Goal: Obtain resource: Download file/media

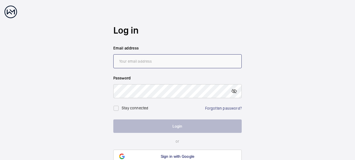
type input "[EMAIL_ADDRESS][DOMAIN_NAME]"
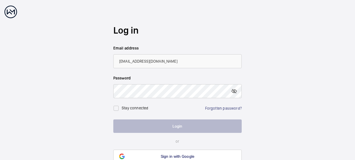
click at [173, 126] on button "Login" at bounding box center [177, 125] width 128 height 13
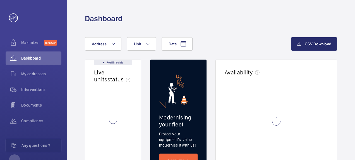
click at [173, 126] on h2 "Modernising your fleet" at bounding box center [178, 121] width 38 height 14
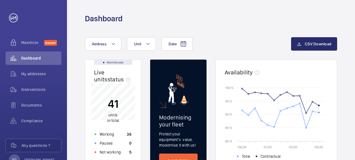
click at [35, 90] on span "Interventions" at bounding box center [41, 89] width 40 height 6
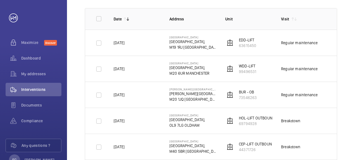
scroll to position [67, 0]
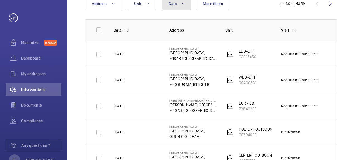
click at [178, 7] on button "Date" at bounding box center [176, 3] width 30 height 13
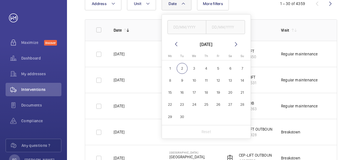
click at [178, 7] on button "Date" at bounding box center [176, 3] width 30 height 13
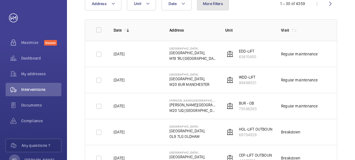
click at [213, 6] on button "More filters" at bounding box center [213, 3] width 32 height 13
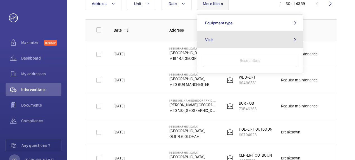
click at [295, 40] on mat-icon at bounding box center [294, 39] width 7 height 4
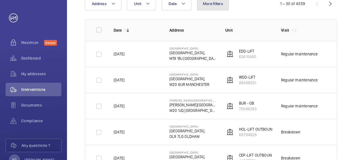
click at [218, 7] on button "More filters" at bounding box center [213, 3] width 32 height 13
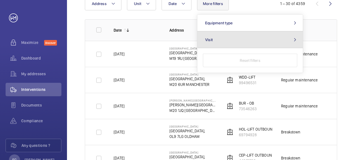
click at [252, 43] on button "Visit" at bounding box center [249, 39] width 105 height 17
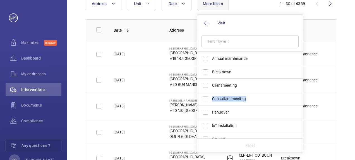
drag, startPoint x: 300, startPoint y: 83, endPoint x: 301, endPoint y: 98, distance: 15.1
click at [301, 98] on div "Annual maintenance Breakdown Client meeting Consultant meeting Handover IoT Ins…" at bounding box center [249, 95] width 105 height 86
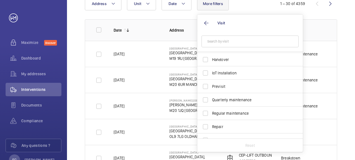
scroll to position [56, 0]
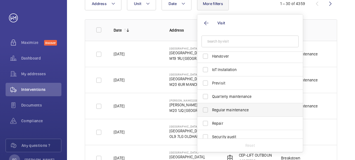
click at [254, 109] on span "Regular maintenance" at bounding box center [250, 110] width 77 height 6
click at [211, 109] on input "Regular maintenance" at bounding box center [205, 109] width 11 height 11
checkbox input "true"
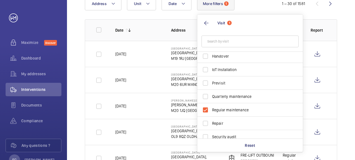
click at [263, 32] on form at bounding box center [249, 41] width 105 height 20
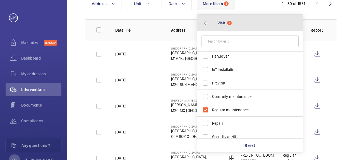
click at [270, 17] on button "Visit 1" at bounding box center [249, 23] width 105 height 17
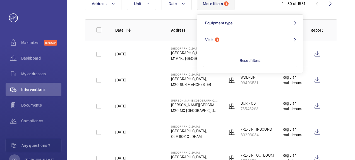
click at [264, 8] on div "Date Address Unit More filters 1 Equipment type Visit 1 Reset filters" at bounding box center [177, 3] width 185 height 13
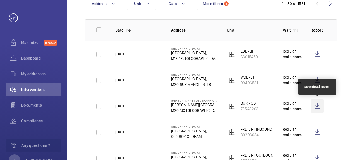
click at [314, 108] on wm-front-icon-button at bounding box center [316, 105] width 13 height 13
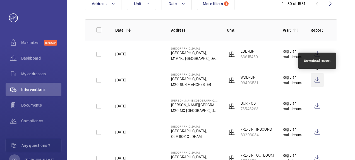
click at [316, 78] on wm-front-icon-button at bounding box center [316, 79] width 13 height 13
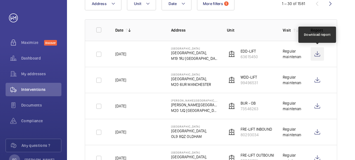
click at [318, 55] on wm-front-icon-button at bounding box center [316, 53] width 13 height 13
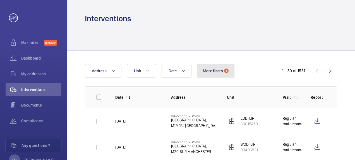
click at [225, 69] on span "1" at bounding box center [226, 70] width 4 height 4
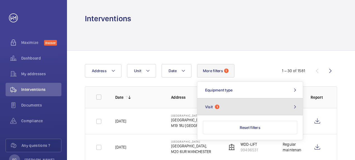
click at [215, 108] on span "1" at bounding box center [217, 106] width 4 height 4
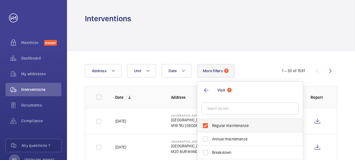
click at [205, 122] on label "Regular maintenance" at bounding box center [245, 125] width 97 height 13
click at [205, 122] on input "Regular maintenance" at bounding box center [205, 125] width 11 height 11
checkbox input "false"
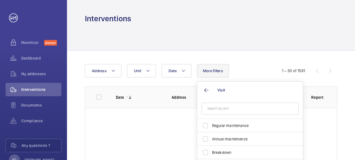
click at [264, 60] on div "Date Address Unit More filters Visit Regular maintenance Annual maintenance Bre…" at bounding box center [211, 138] width 288 height 177
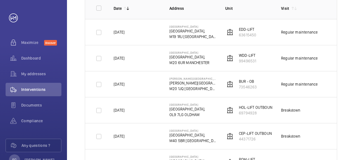
scroll to position [89, 0]
